Goal: Communication & Community: Participate in discussion

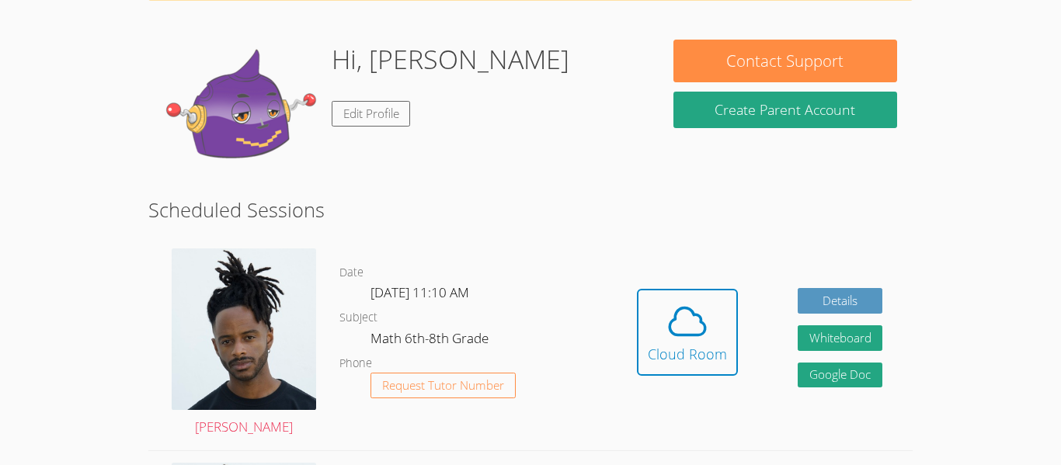
scroll to position [113, 0]
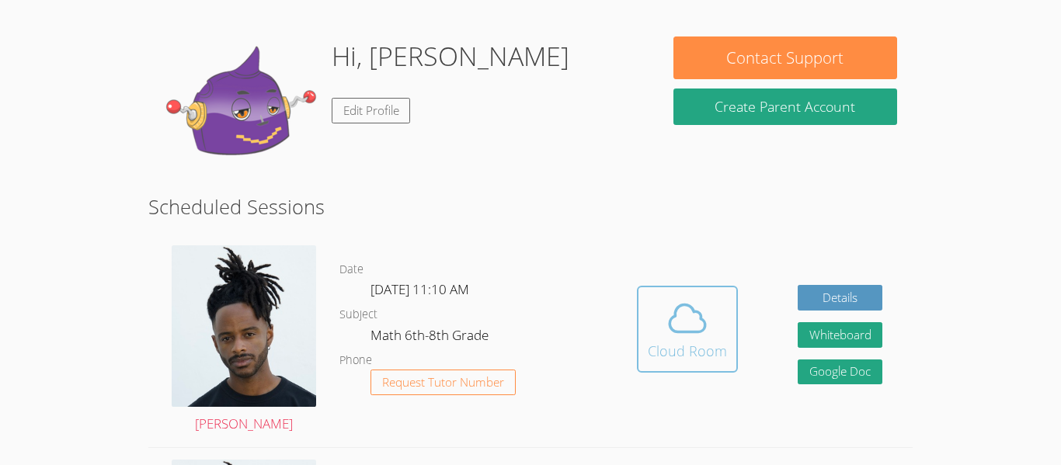
click at [663, 322] on span at bounding box center [687, 319] width 79 height 44
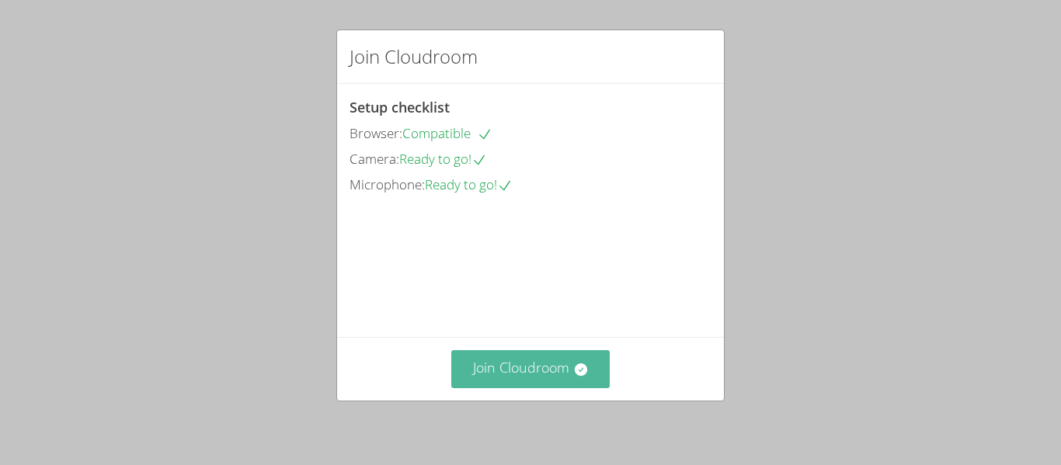
click at [528, 365] on button "Join Cloudroom" at bounding box center [530, 369] width 159 height 38
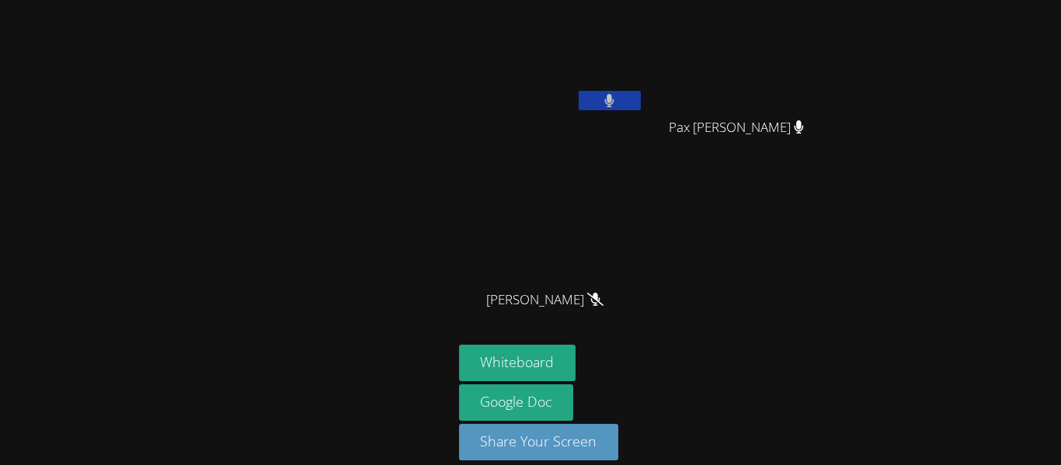
click at [625, 105] on button at bounding box center [610, 100] width 62 height 19
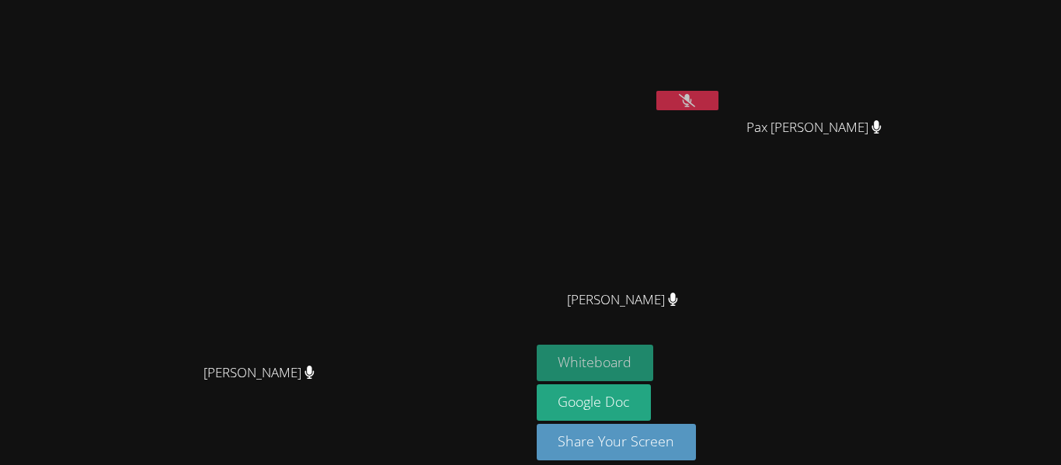
click at [654, 374] on button "Whiteboard" at bounding box center [595, 363] width 117 height 37
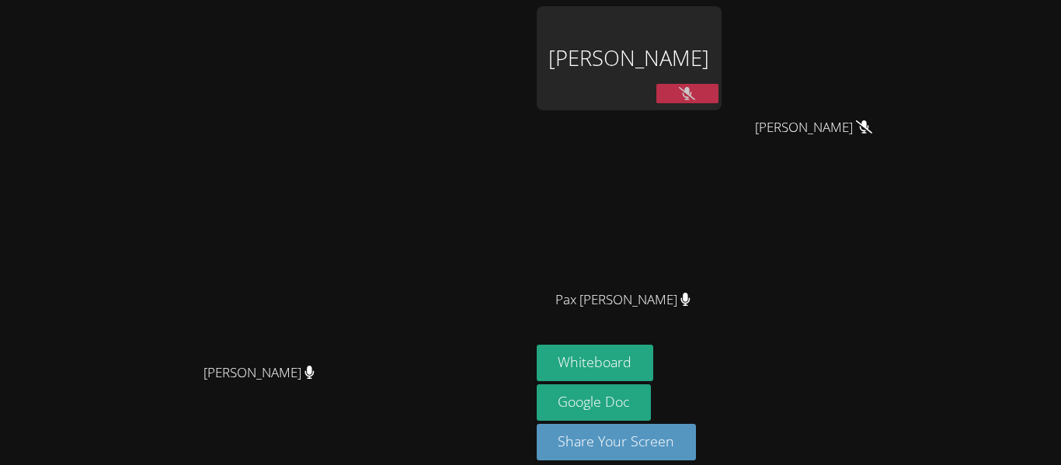
click at [719, 92] on button at bounding box center [687, 93] width 62 height 19
click at [719, 96] on button at bounding box center [687, 93] width 62 height 19
click at [719, 99] on button at bounding box center [687, 93] width 62 height 19
click at [695, 91] on icon at bounding box center [687, 93] width 16 height 13
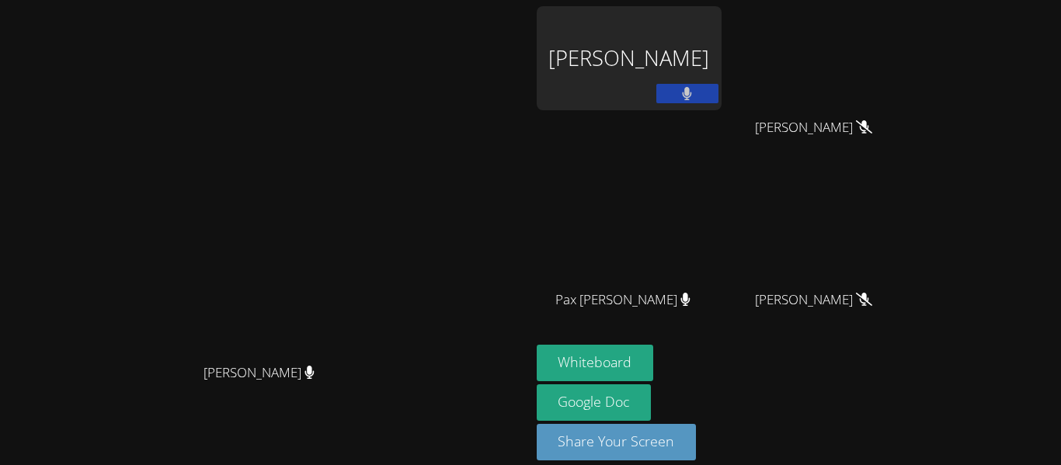
click at [692, 91] on icon at bounding box center [687, 93] width 9 height 13
click at [719, 96] on button at bounding box center [687, 93] width 62 height 19
click at [719, 106] on div at bounding box center [687, 95] width 62 height 23
click at [692, 93] on icon at bounding box center [687, 93] width 10 height 13
click at [695, 94] on icon at bounding box center [687, 93] width 16 height 13
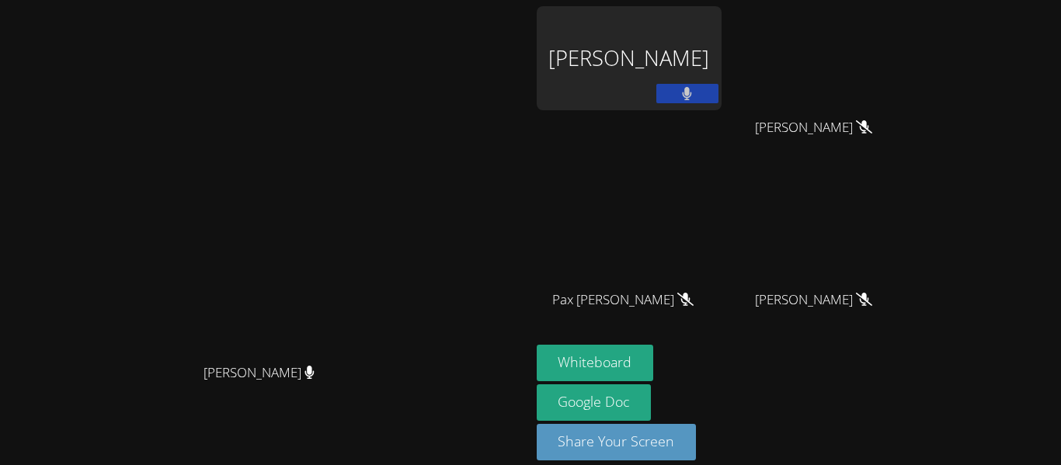
click at [692, 95] on icon at bounding box center [687, 93] width 9 height 13
click at [719, 94] on button at bounding box center [687, 93] width 62 height 19
click at [719, 87] on button at bounding box center [687, 93] width 62 height 19
click at [719, 89] on button at bounding box center [687, 93] width 62 height 19
click at [719, 101] on button at bounding box center [687, 93] width 62 height 19
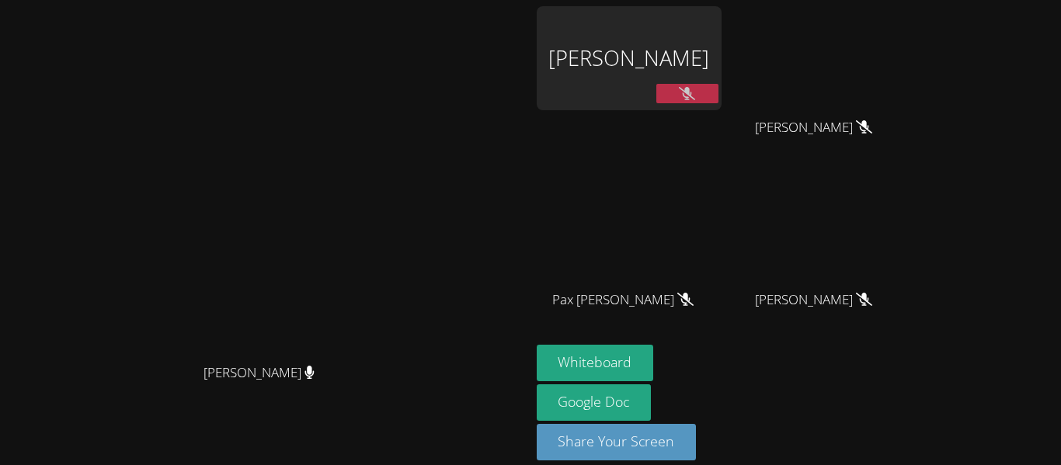
click at [719, 99] on button at bounding box center [687, 93] width 62 height 19
click at [719, 96] on button at bounding box center [687, 93] width 62 height 19
click at [719, 100] on button at bounding box center [687, 93] width 62 height 19
click at [695, 96] on icon at bounding box center [687, 93] width 16 height 13
click at [692, 96] on icon at bounding box center [687, 93] width 10 height 13
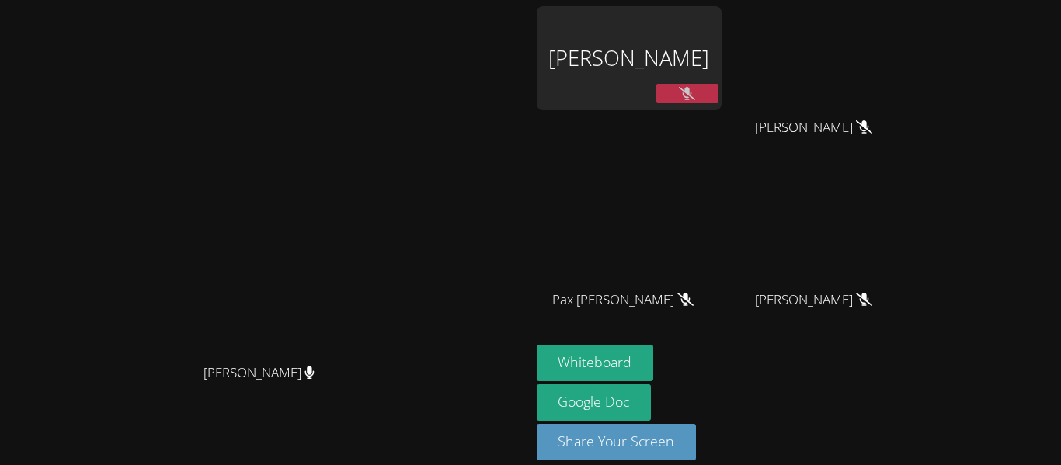
click at [695, 93] on icon at bounding box center [687, 93] width 16 height 13
click at [692, 93] on icon at bounding box center [687, 93] width 9 height 13
click at [695, 88] on icon at bounding box center [687, 93] width 16 height 13
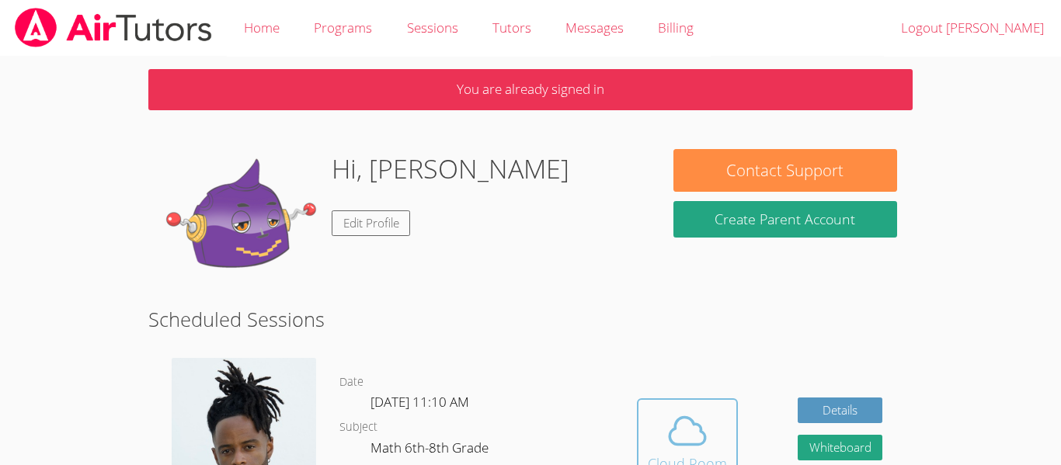
click at [708, 443] on span at bounding box center [687, 431] width 79 height 44
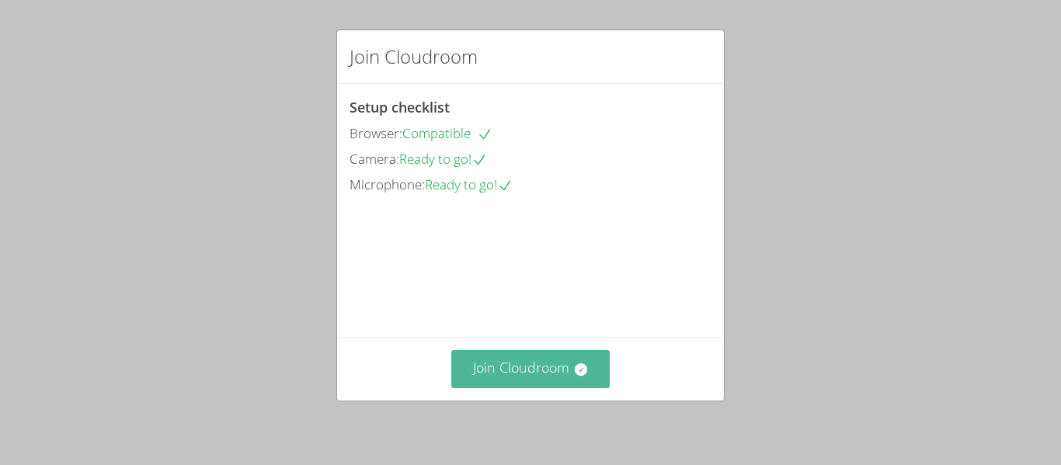
click at [557, 357] on button "Join Cloudroom" at bounding box center [530, 369] width 159 height 38
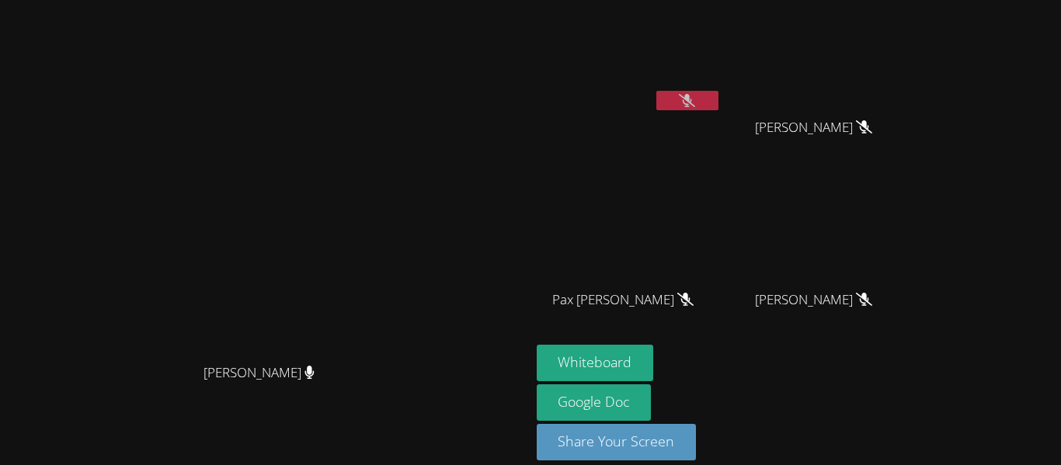
click at [719, 106] on button at bounding box center [687, 100] width 62 height 19
click at [903, 231] on video at bounding box center [820, 231] width 185 height 104
click at [722, 206] on video at bounding box center [629, 231] width 185 height 104
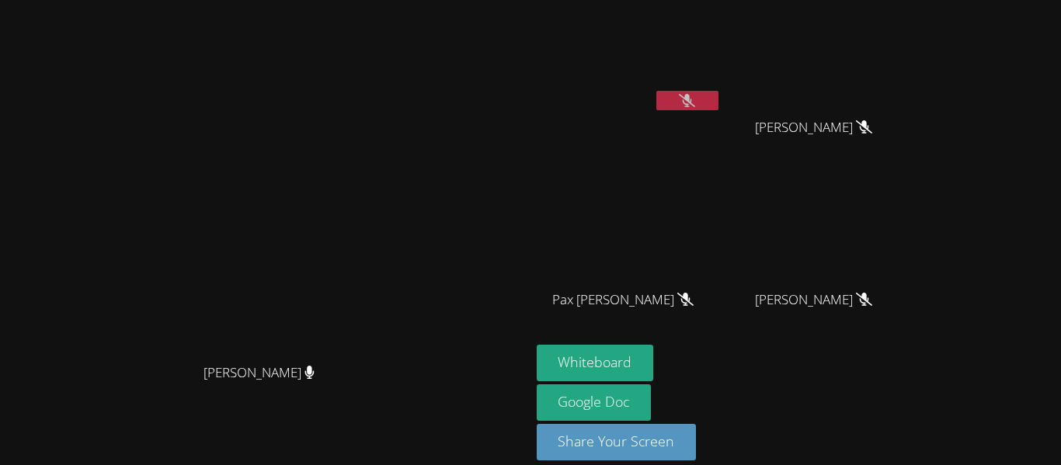
click at [722, 206] on video at bounding box center [629, 231] width 185 height 104
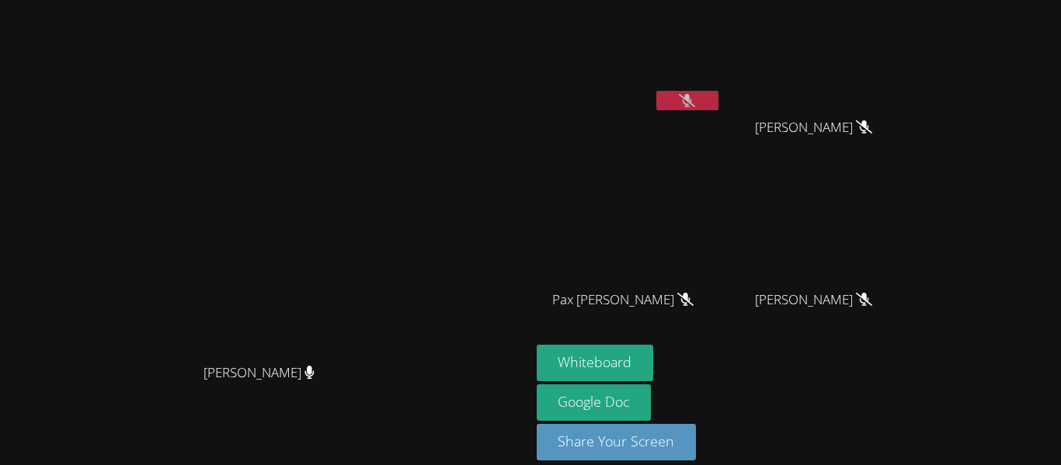
click at [722, 206] on video at bounding box center [629, 231] width 185 height 104
click at [722, 118] on div "Jeremy Lamb" at bounding box center [629, 89] width 185 height 166
click at [719, 102] on button at bounding box center [687, 100] width 62 height 19
click at [719, 103] on button at bounding box center [687, 100] width 62 height 19
click at [695, 94] on icon at bounding box center [687, 100] width 16 height 13
